Goal: Information Seeking & Learning: Learn about a topic

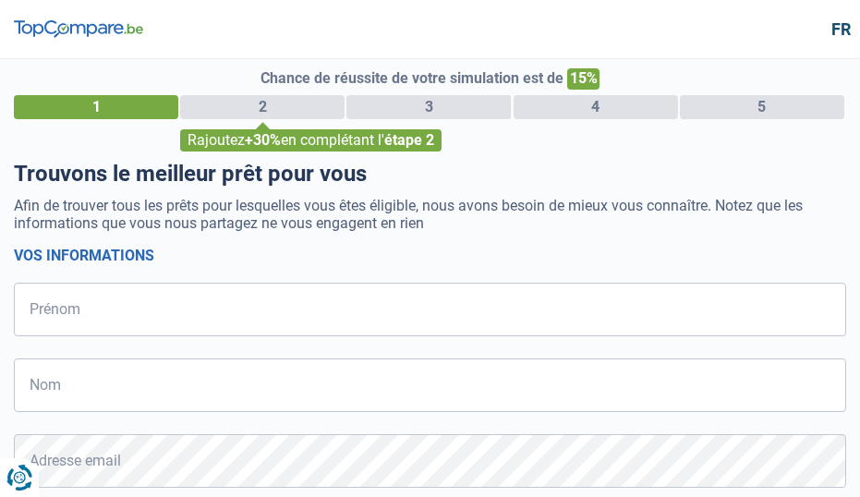
select select "32"
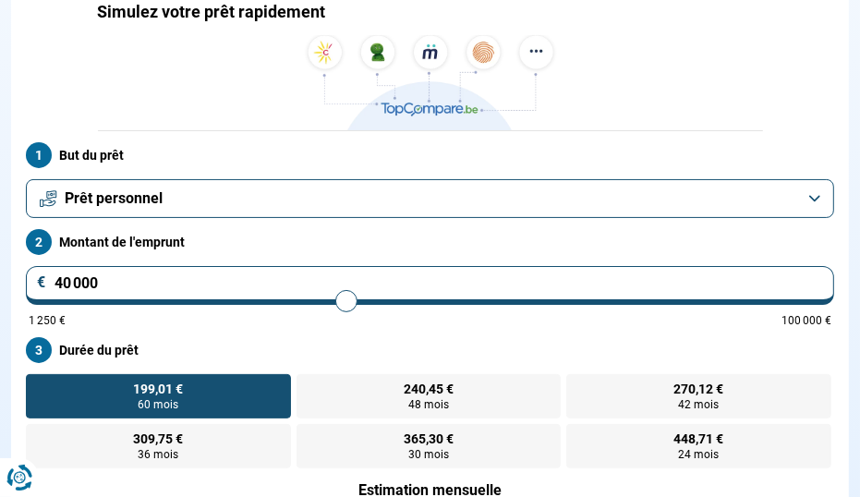
scroll to position [198, 0]
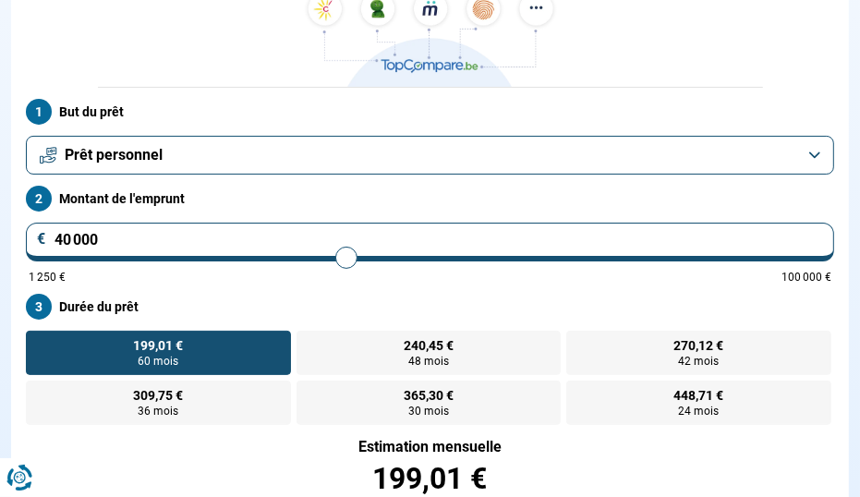
type input "40 250"
type input "40250"
type input "40 500"
type input "40500"
type input "40 750"
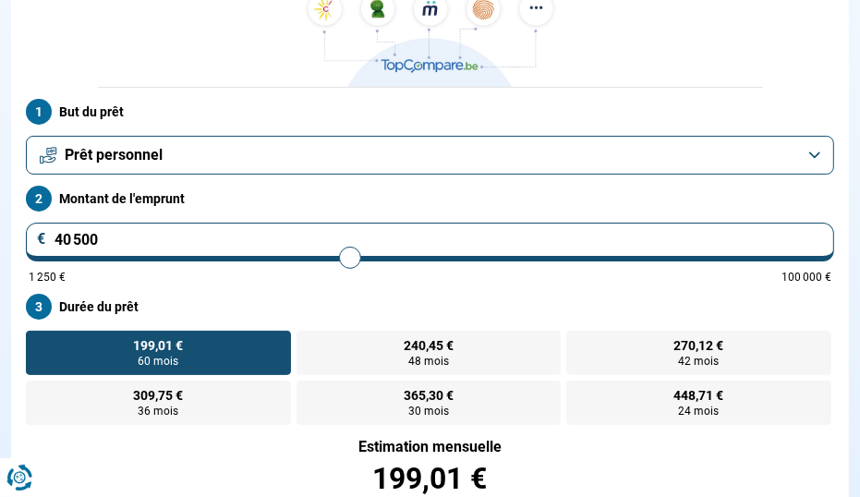
type input "40750"
type input "41 000"
type input "41000"
type input "41 250"
type input "41250"
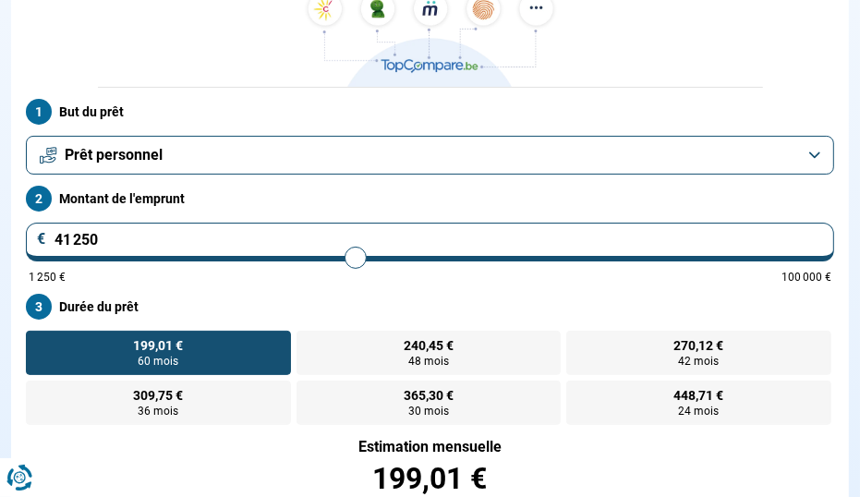
type input "41 500"
type input "41500"
type input "41 750"
type input "41750"
type input "42 000"
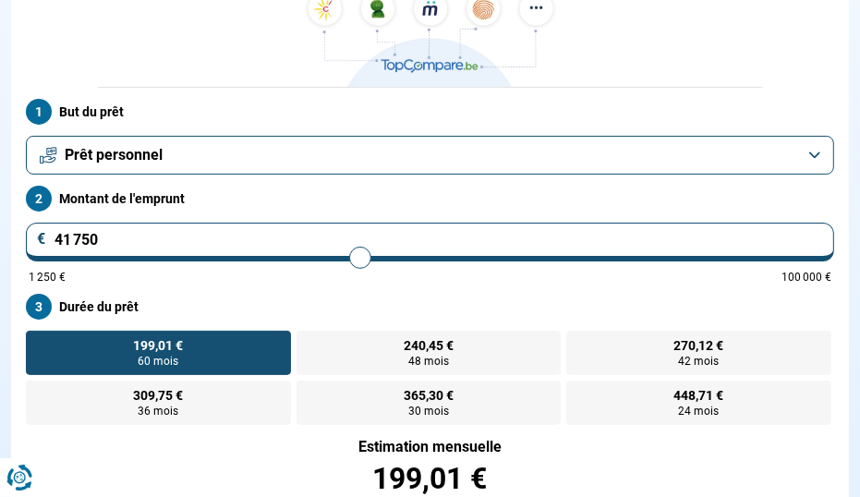
type input "42000"
type input "42 250"
type input "42250"
type input "42 500"
type input "42500"
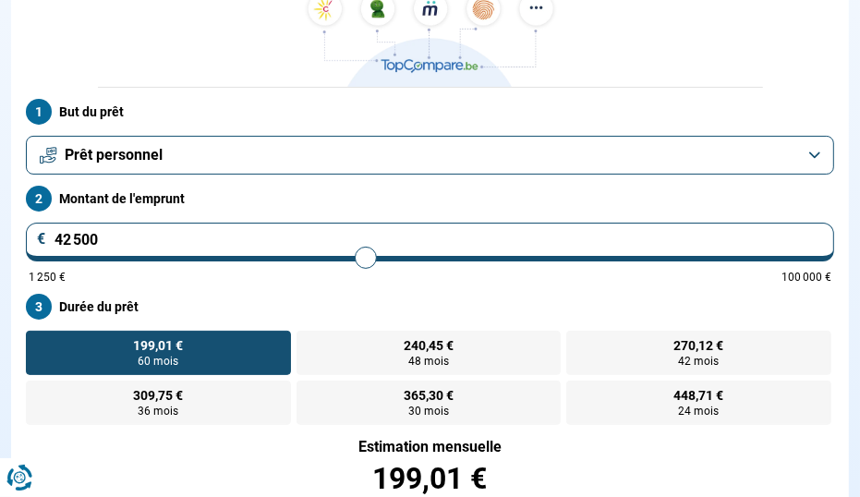
type input "42 750"
type input "42750"
type input "43 000"
type input "43000"
type input "43 250"
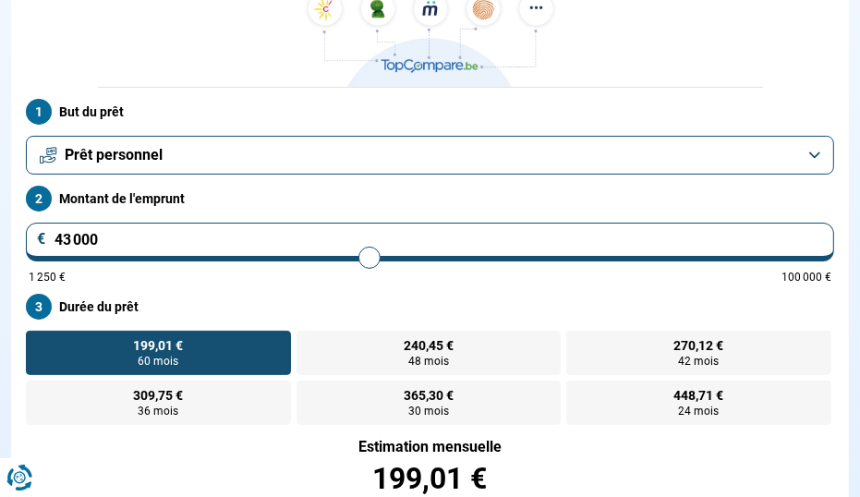
type input "43250"
type input "43 500"
type input "43500"
type input "43 750"
type input "43750"
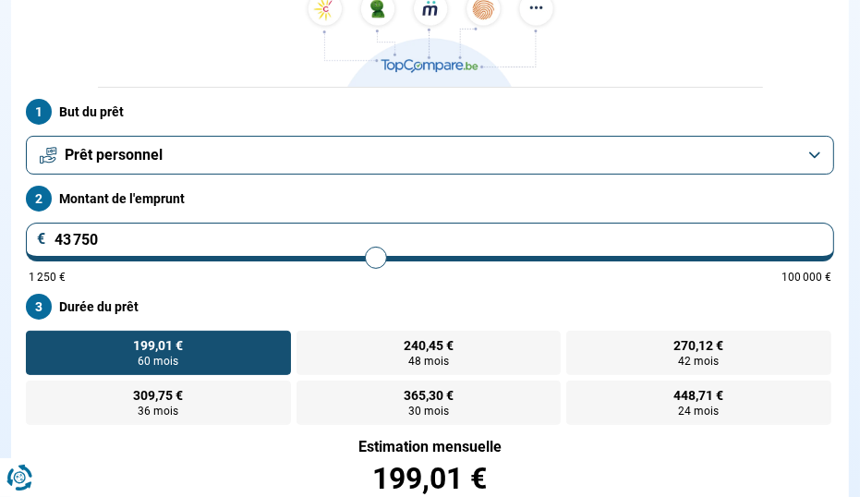
type input "44 000"
type input "44000"
type input "44 250"
type input "44250"
type input "44 500"
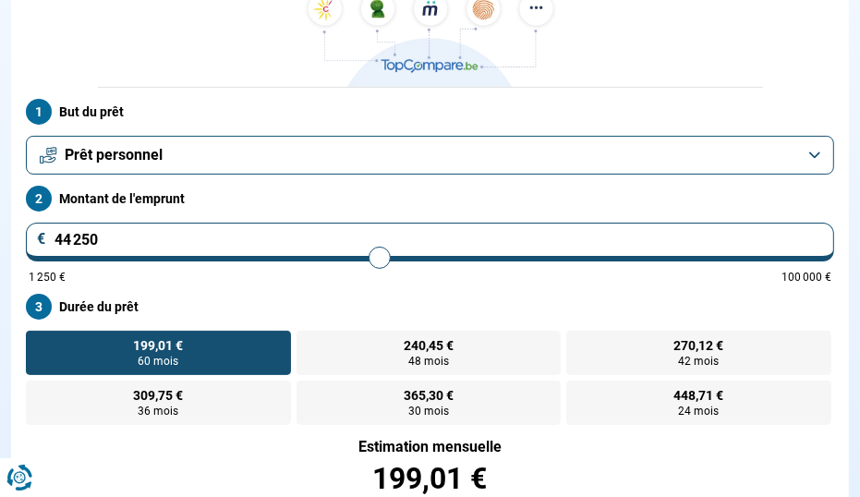
type input "44500"
type input "44 750"
type input "44750"
type input "45 000"
type input "45000"
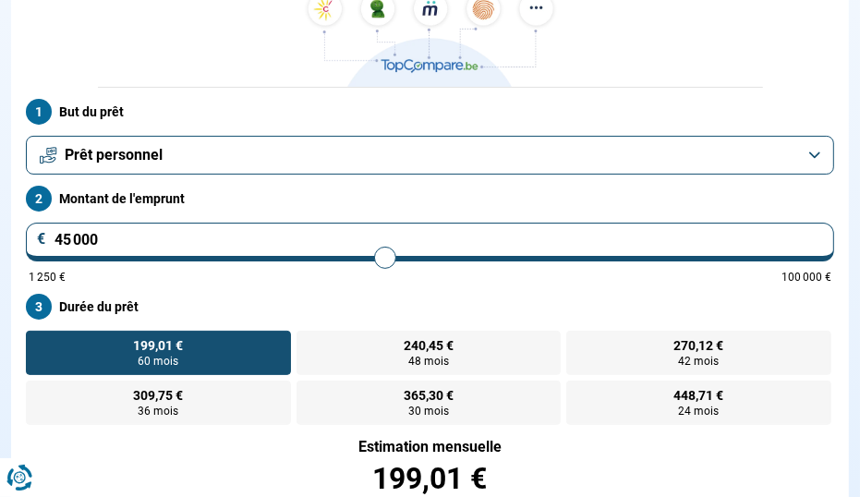
type input "45 250"
drag, startPoint x: 347, startPoint y: 259, endPoint x: 387, endPoint y: 272, distance: 41.8
type input "45250"
click at [387, 260] on input "range" at bounding box center [430, 258] width 803 height 4
radio input "false"
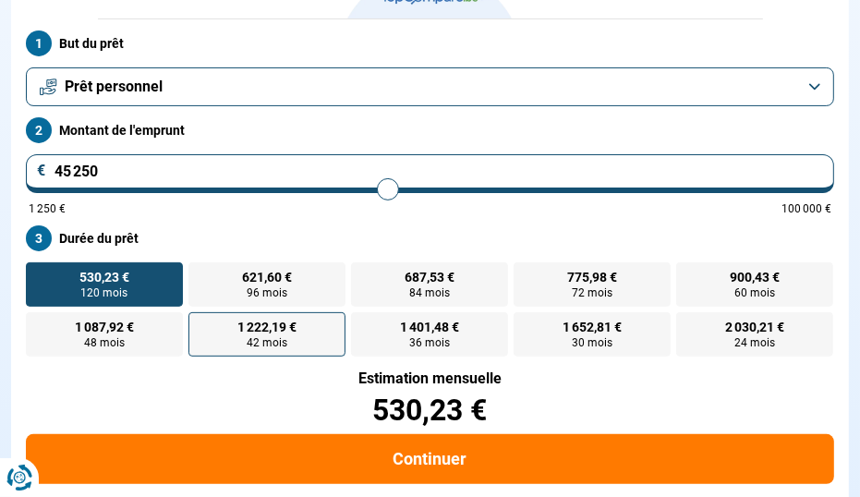
scroll to position [309, 0]
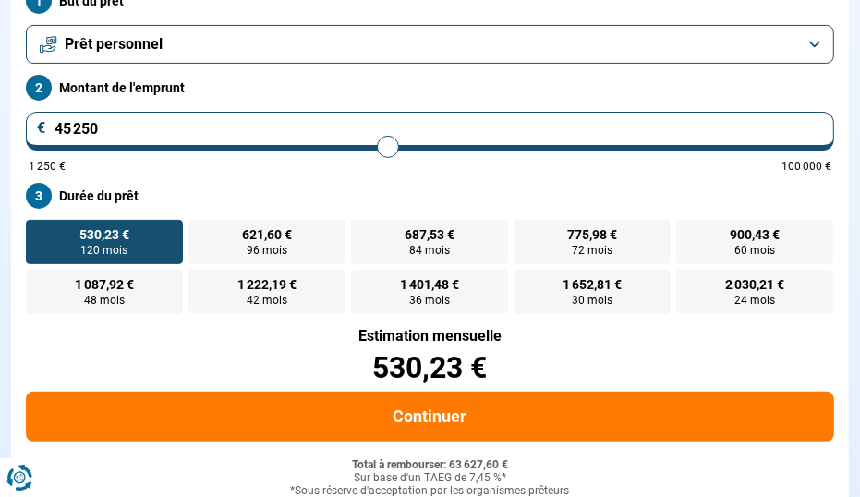
type input "45 500"
type input "45500"
type input "45 750"
type input "45750"
type input "46 000"
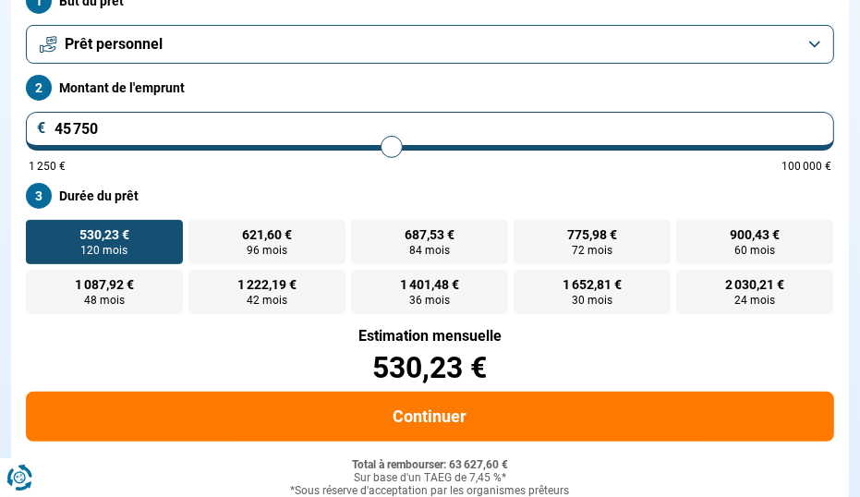
type input "46000"
type input "46 250"
type input "46250"
type input "46 500"
type input "46500"
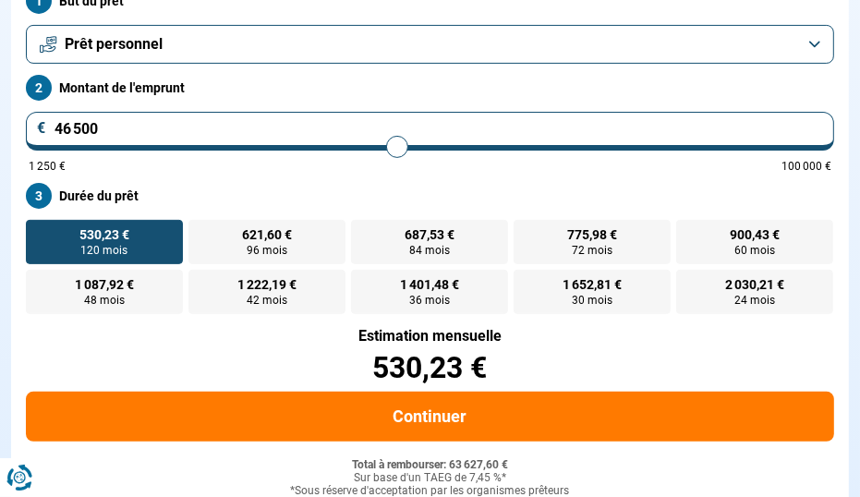
type input "47 000"
type input "47000"
type input "47 500"
type input "47500"
type input "48 500"
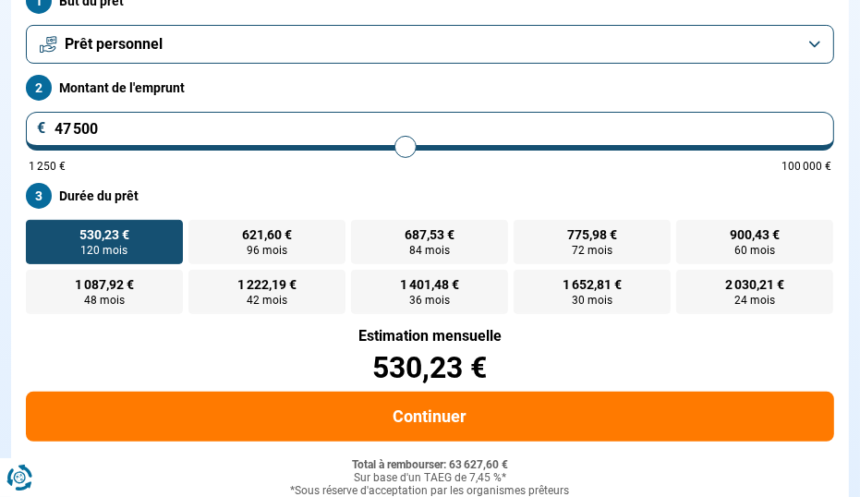
type input "48500"
type input "49 000"
type input "49000"
type input "49 500"
type input "49500"
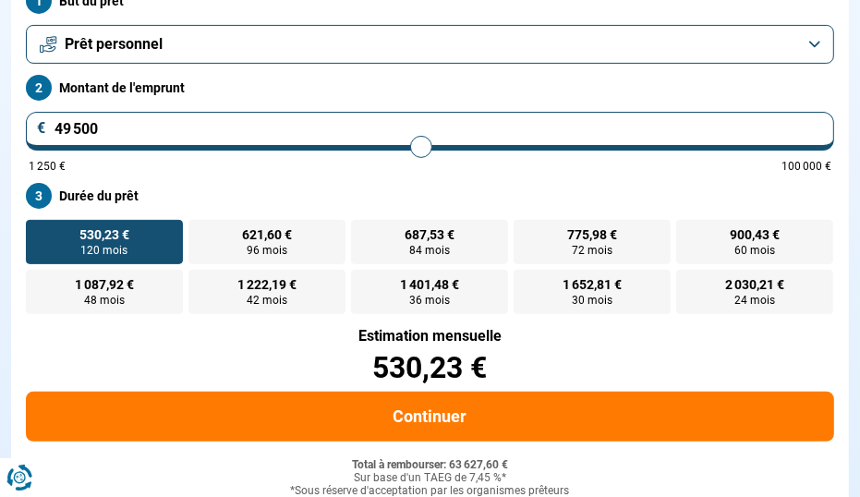
type input "50 000"
type input "50000"
type input "50 250"
type input "50250"
type input "50 500"
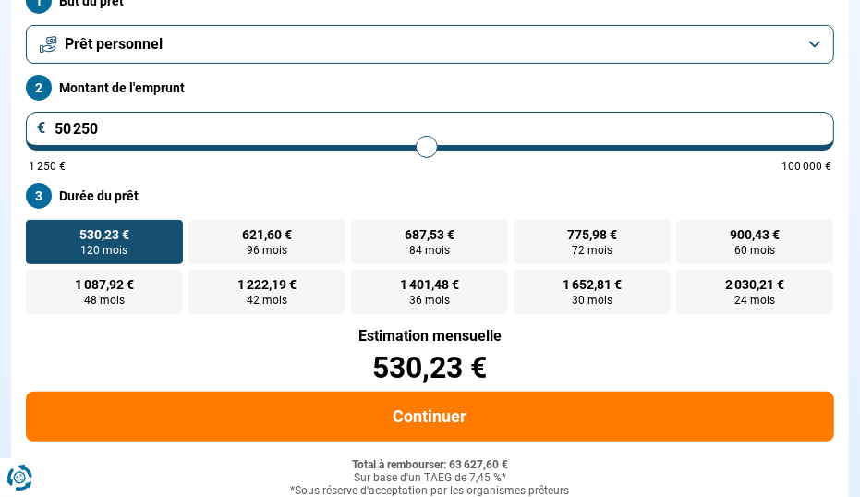
type input "50500"
type input "50 750"
type input "50750"
type input "51 000"
type input "51000"
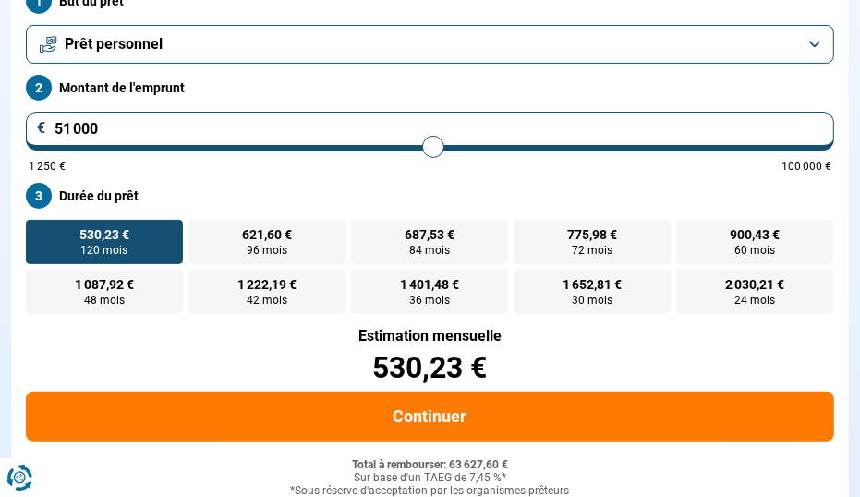
type input "51 250"
type input "51250"
type input "51 750"
type input "51750"
type input "52 000"
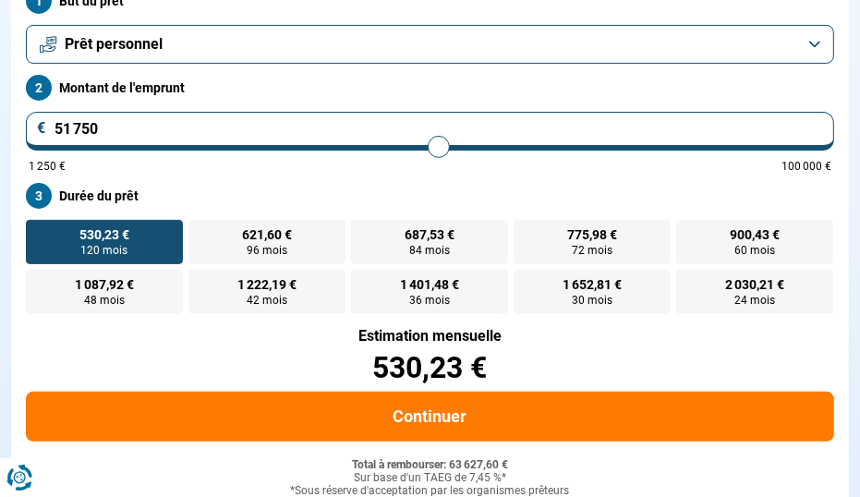
type input "52000"
type input "52 500"
type input "52500"
type input "52 750"
type input "52750"
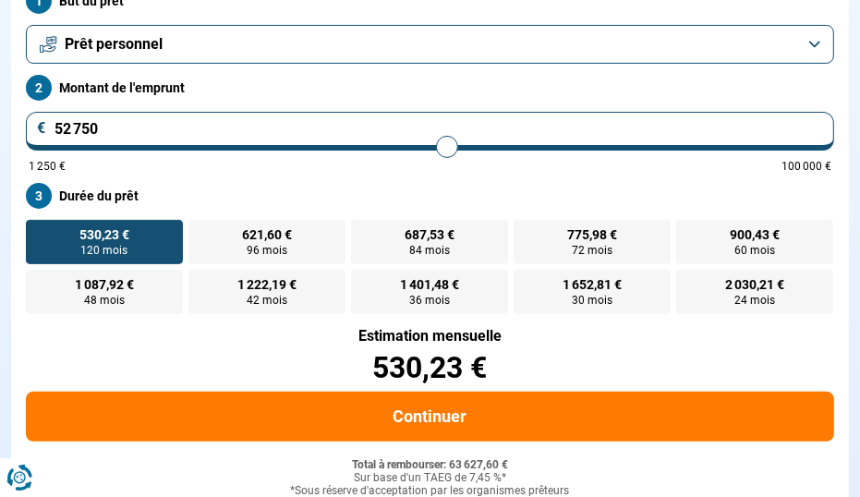
type input "54 750"
type input "54750"
type input "56 000"
type input "56000"
type input "57 000"
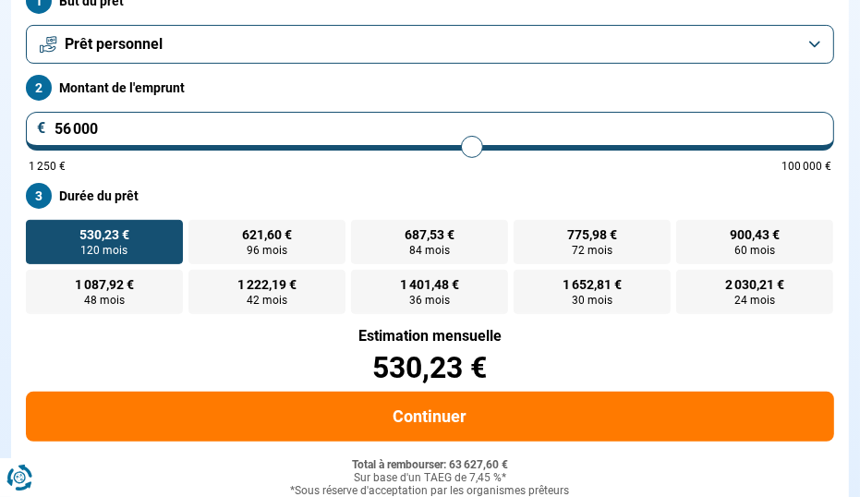
type input "57000"
type input "57 500"
type input "57500"
type input "58 250"
type input "58250"
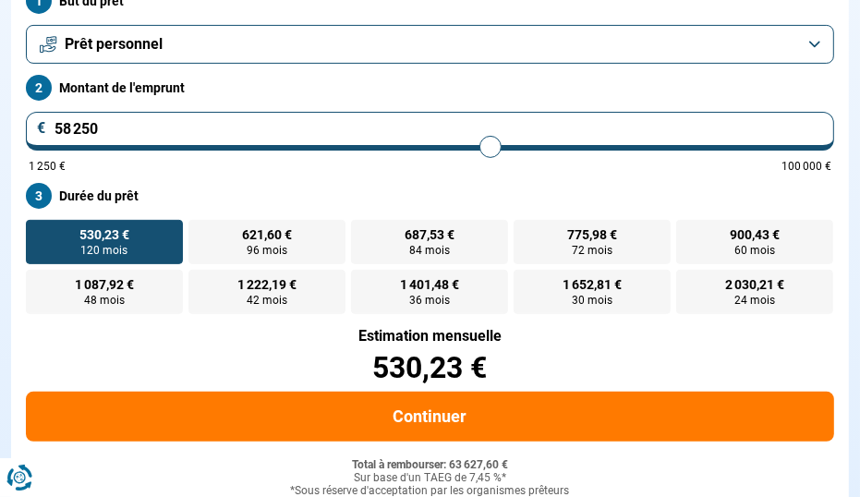
type input "58 750"
type input "58750"
type input "59 500"
type input "59500"
type input "60 500"
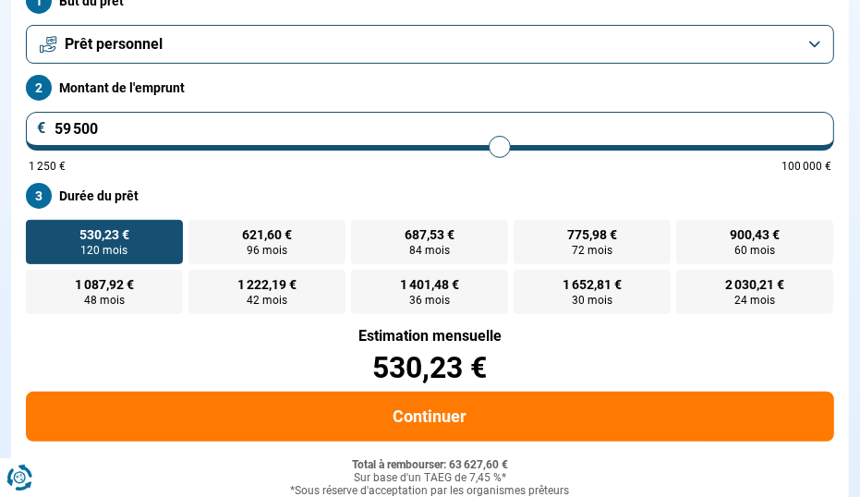
type input "60500"
type input "61 000"
type input "61000"
type input "61 750"
type input "61750"
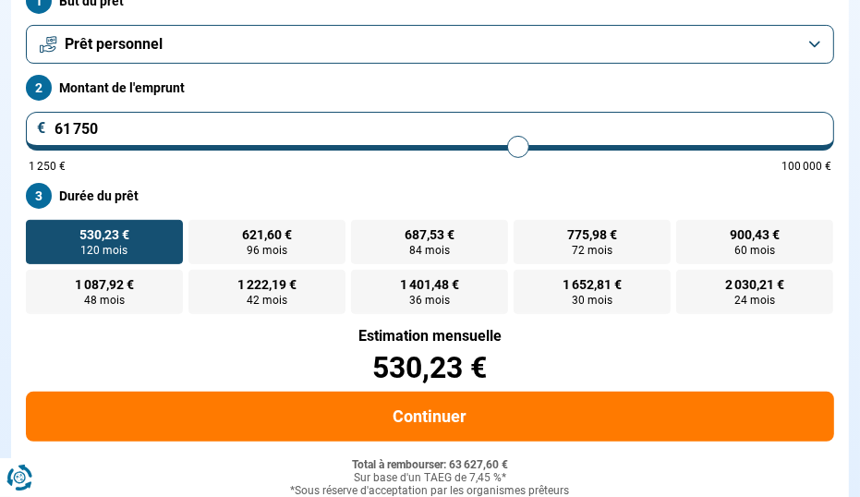
type input "62 250"
type input "62250"
type input "63 250"
type input "63250"
type input "64 000"
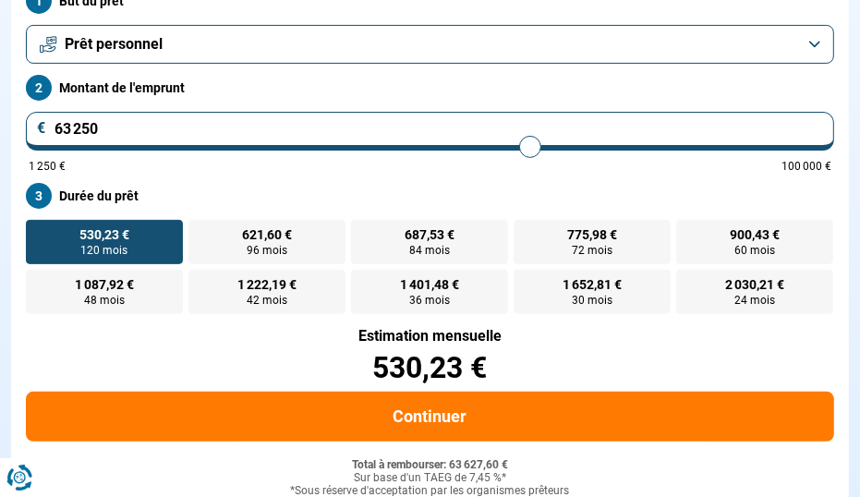
type input "64000"
type input "64 250"
type input "64250"
type input "64 750"
type input "64750"
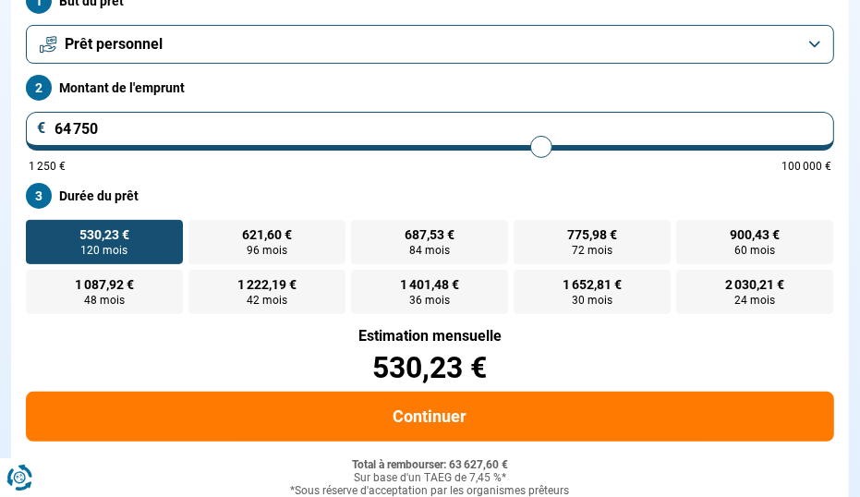
type input "65 000"
type input "65000"
type input "65 250"
type input "65250"
type input "65 750"
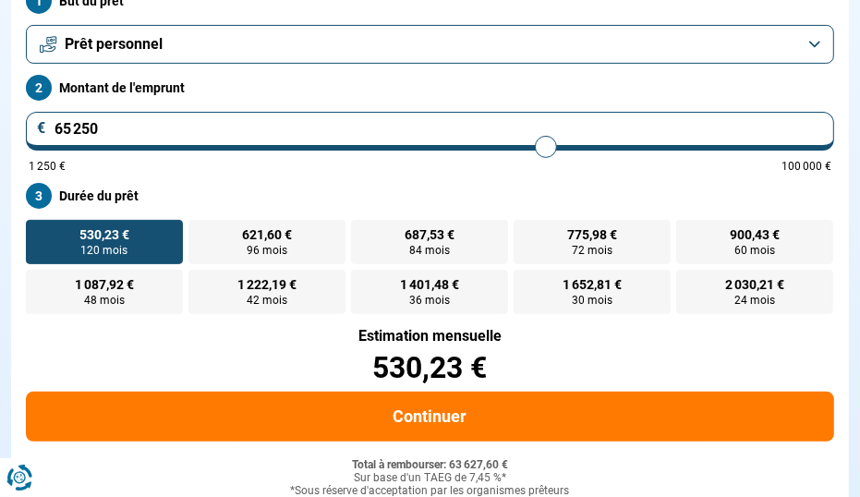
type input "65750"
type input "66 250"
type input "66250"
type input "66 750"
type input "66750"
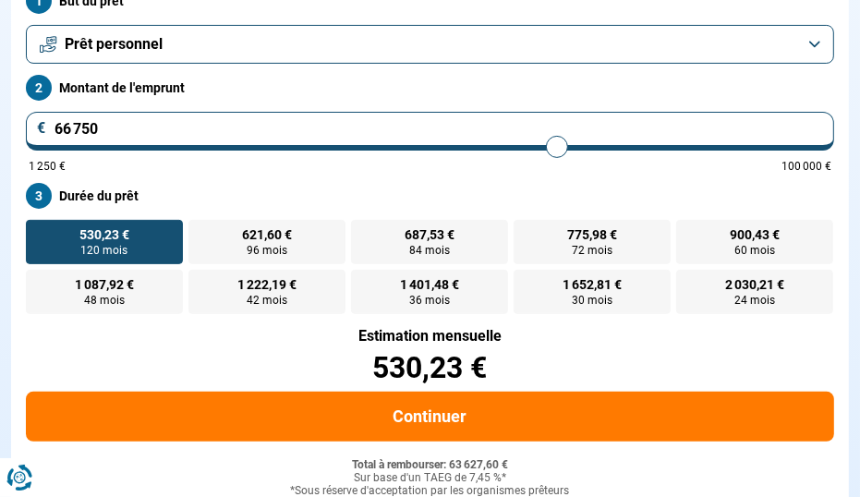
type input "67 000"
type input "67000"
type input "67 250"
type input "67250"
type input "67 500"
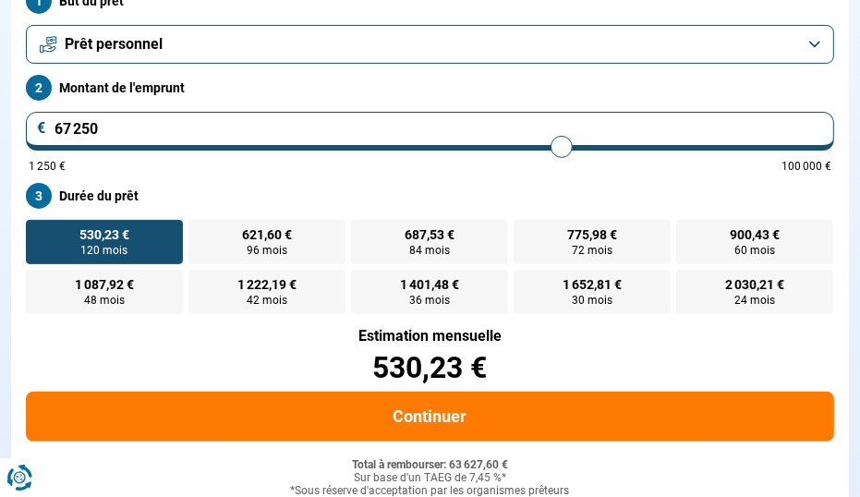
type input "67500"
type input "67 750"
type input "67750"
type input "68 250"
type input "68250"
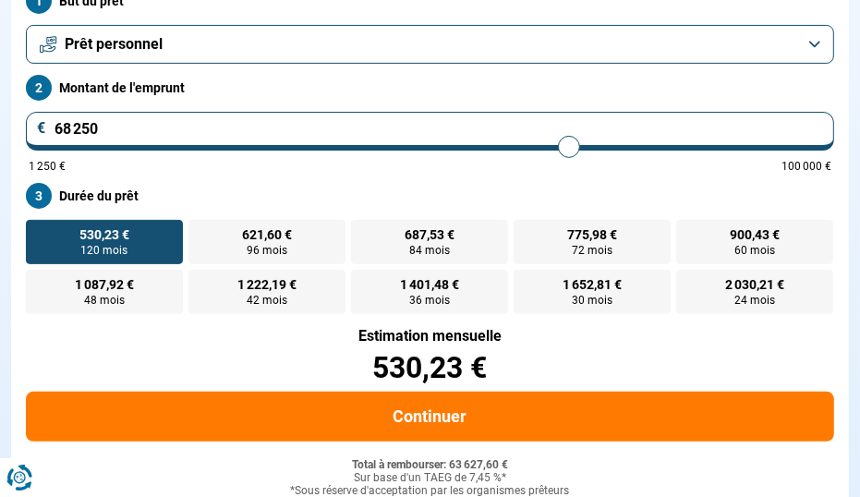
type input "68 750"
type input "68750"
type input "69 000"
type input "69000"
type input "69 500"
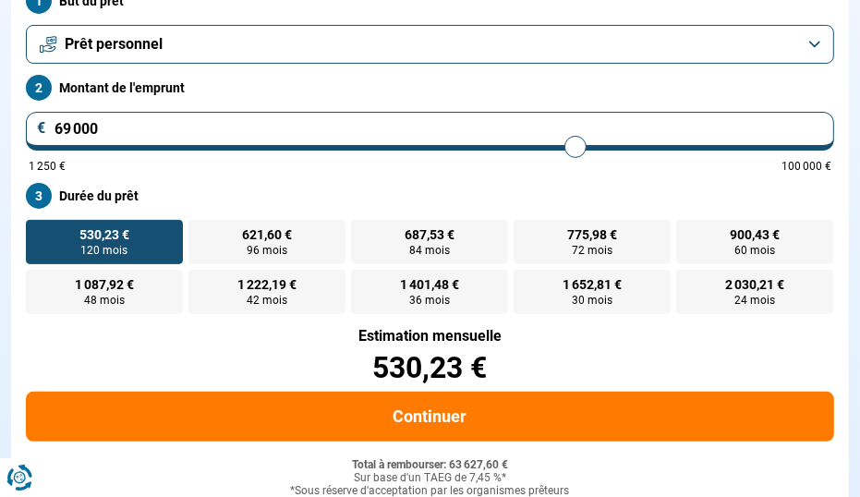
type input "69500"
type input "69 750"
type input "69750"
type input "70 000"
type input "70000"
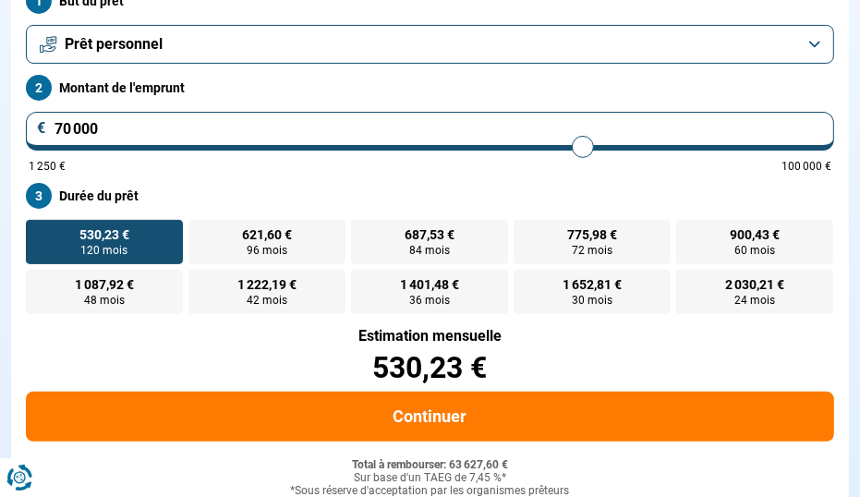
type input "70 250"
type input "70250"
type input "70 500"
type input "70500"
type input "70 750"
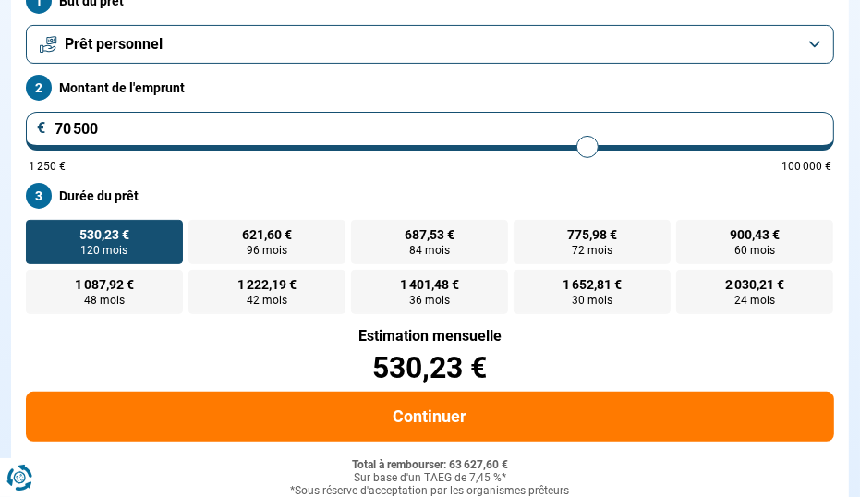
type input "70750"
type input "71 000"
type input "71000"
type input "71 250"
type input "71250"
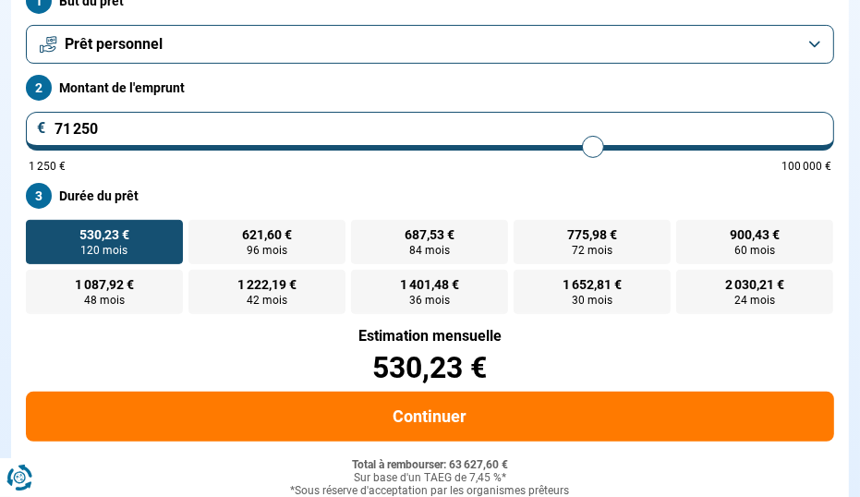
type input "71 500"
type input "71500"
type input "72 000"
type input "72000"
type input "72 750"
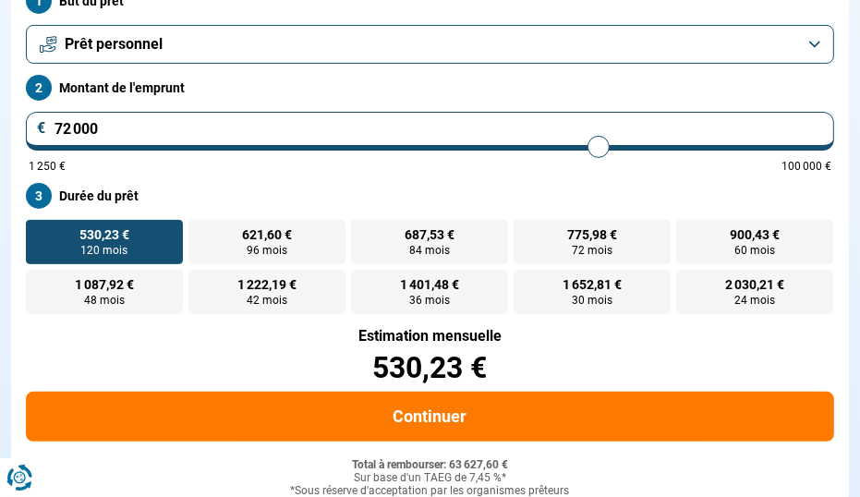
type input "72750"
type input "73 250"
type input "73250"
type input "73 750"
type input "73750"
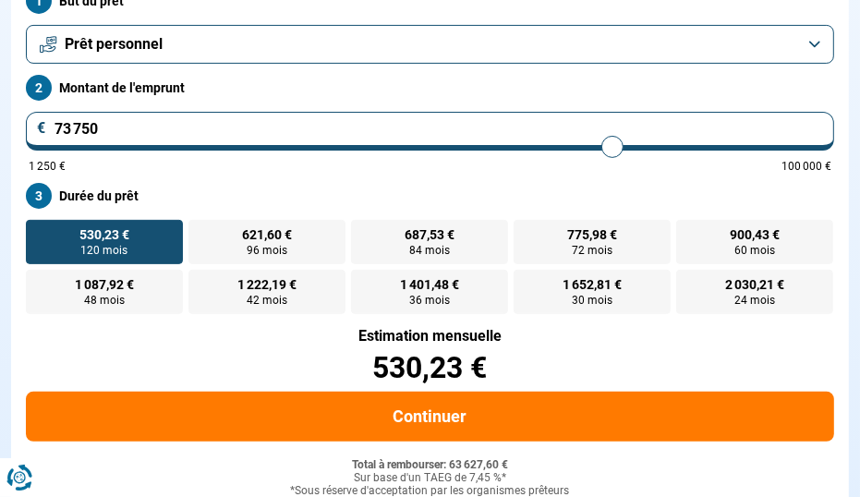
type input "74 500"
type input "74500"
type input "75 000"
type input "75000"
type input "75 250"
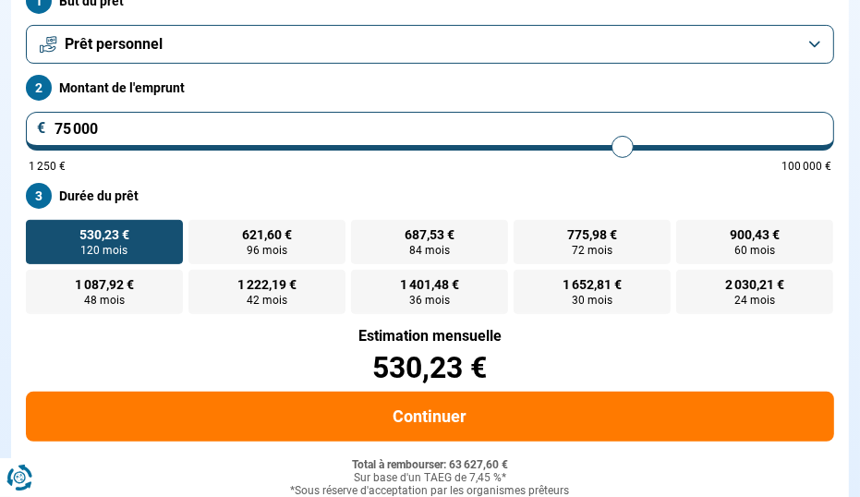
type input "75250"
type input "75 750"
type input "75750"
type input "76 250"
type input "76250"
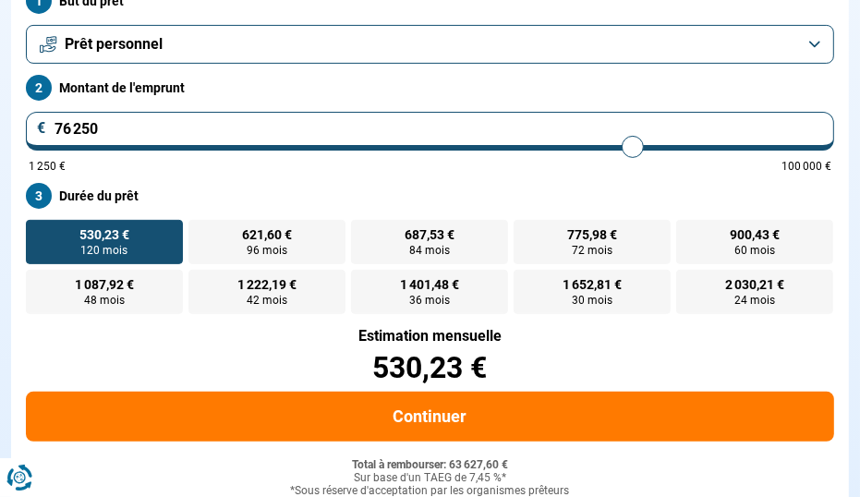
type input "76 750"
type input "76750"
type input "77 500"
type input "77500"
type input "78 000"
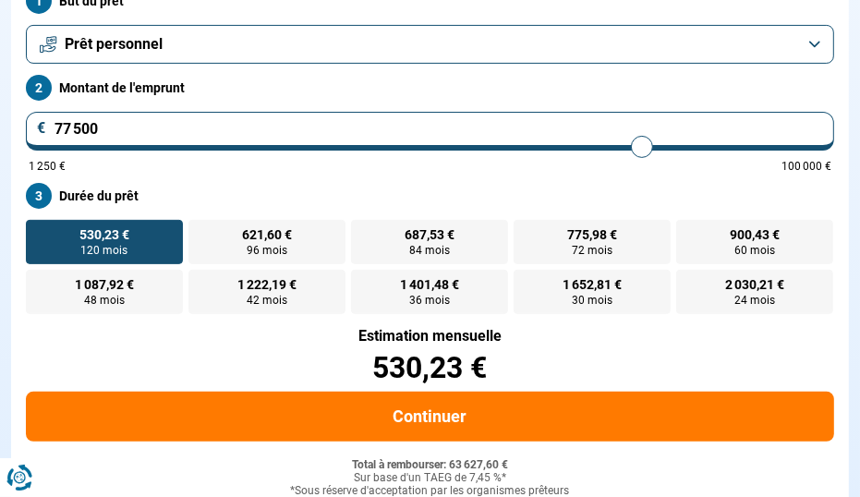
type input "78000"
type input "78 500"
type input "78500"
type input "79 000"
type input "79000"
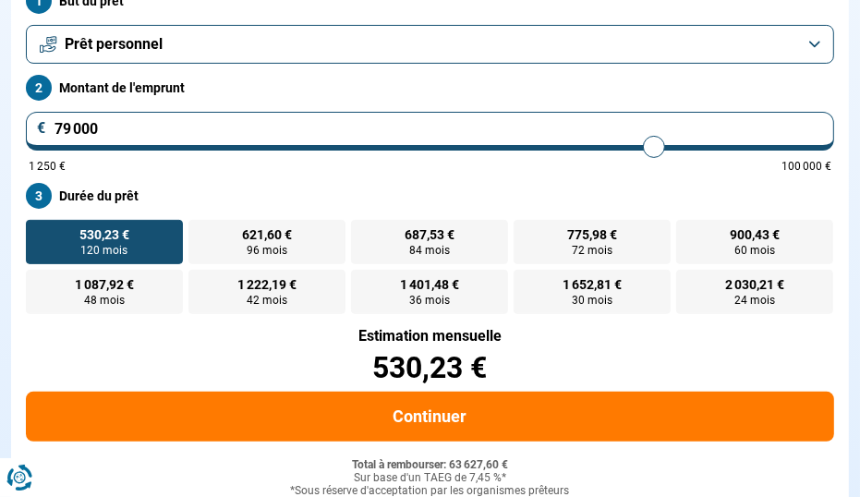
type input "79 500"
type input "79500"
type input "79 750"
type input "79750"
type input "80 000"
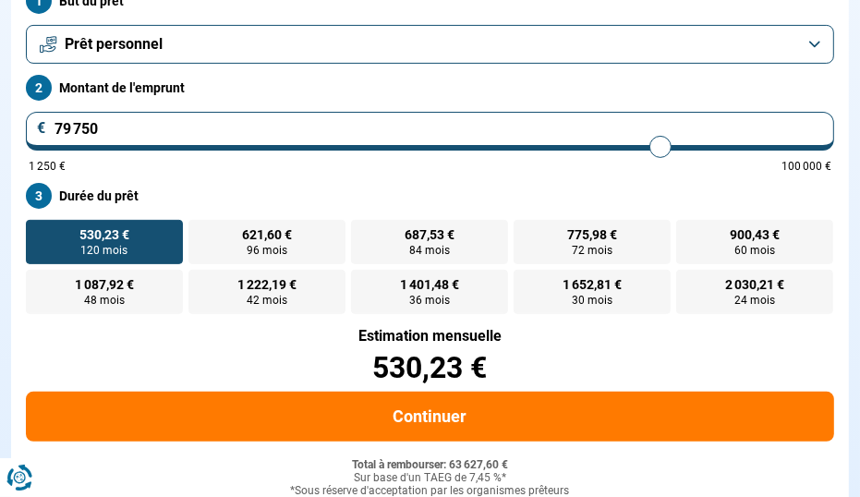
type input "80000"
type input "80 250"
type input "80250"
type input "80 500"
type input "80500"
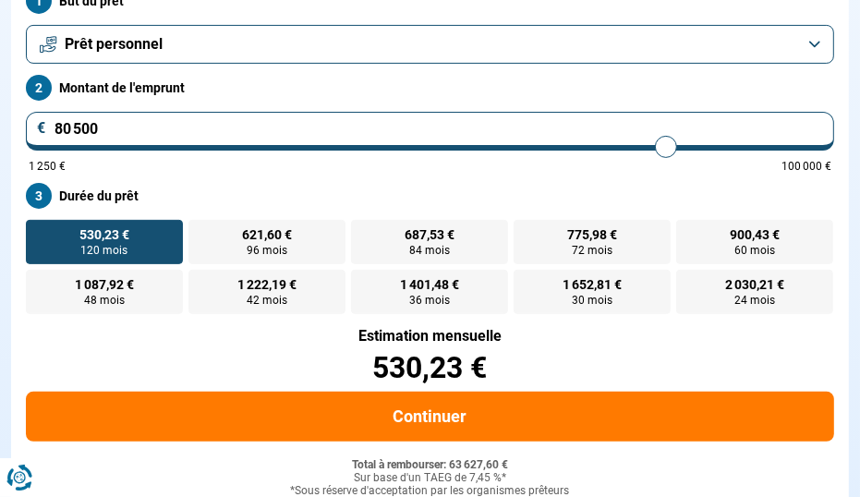
type input "81 000"
type input "81000"
type input "81 250"
type input "81250"
type input "80 750"
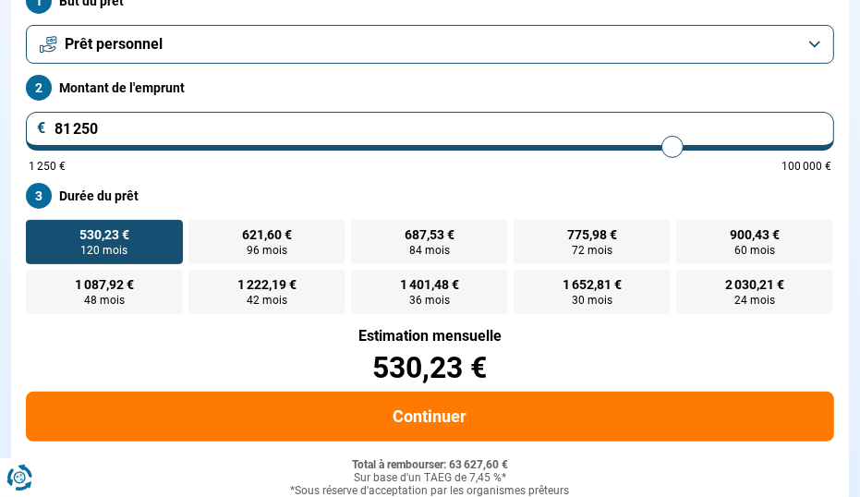
type input "80750"
type input "80 000"
drag, startPoint x: 386, startPoint y: 147, endPoint x: 587, endPoint y: 150, distance: 200.5
click at [587, 149] on input "range" at bounding box center [430, 147] width 803 height 4
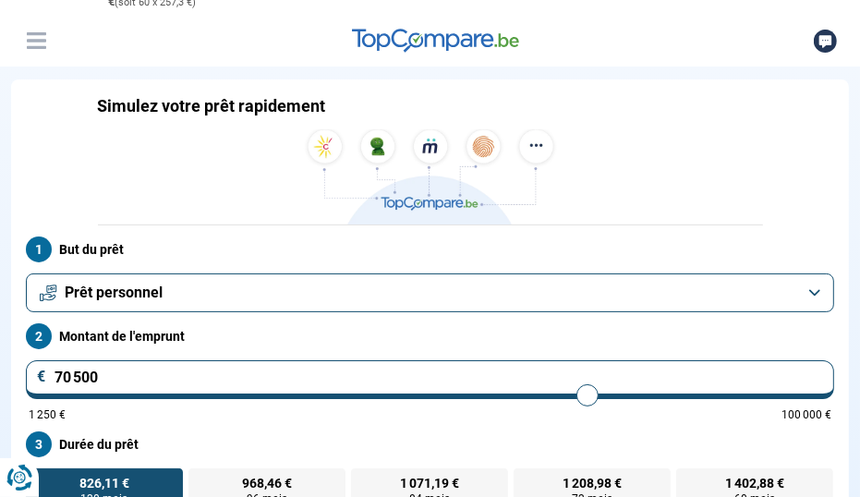
scroll to position [92, 0]
